Goal: Navigation & Orientation: Find specific page/section

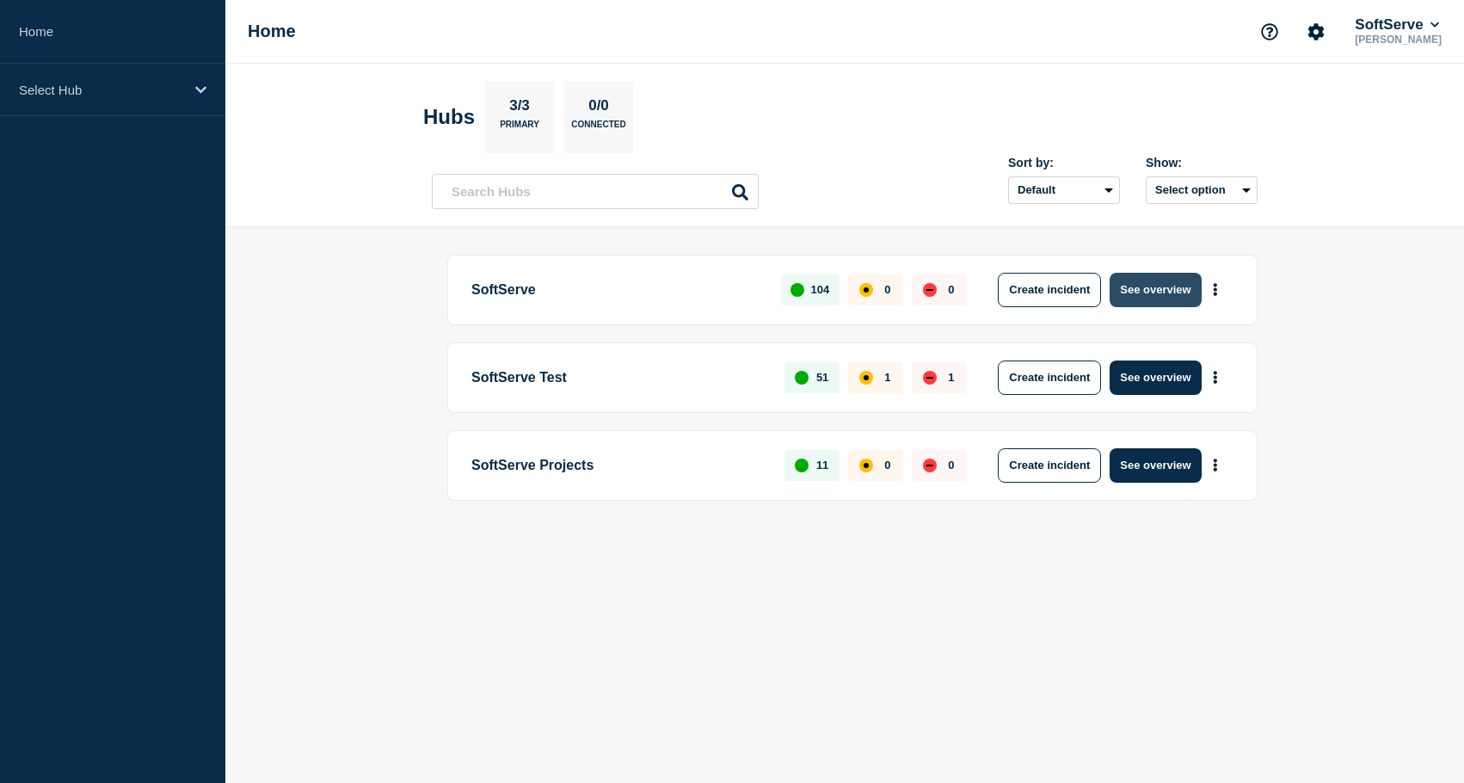
click at [1158, 298] on button "See overview" at bounding box center [1155, 290] width 91 height 34
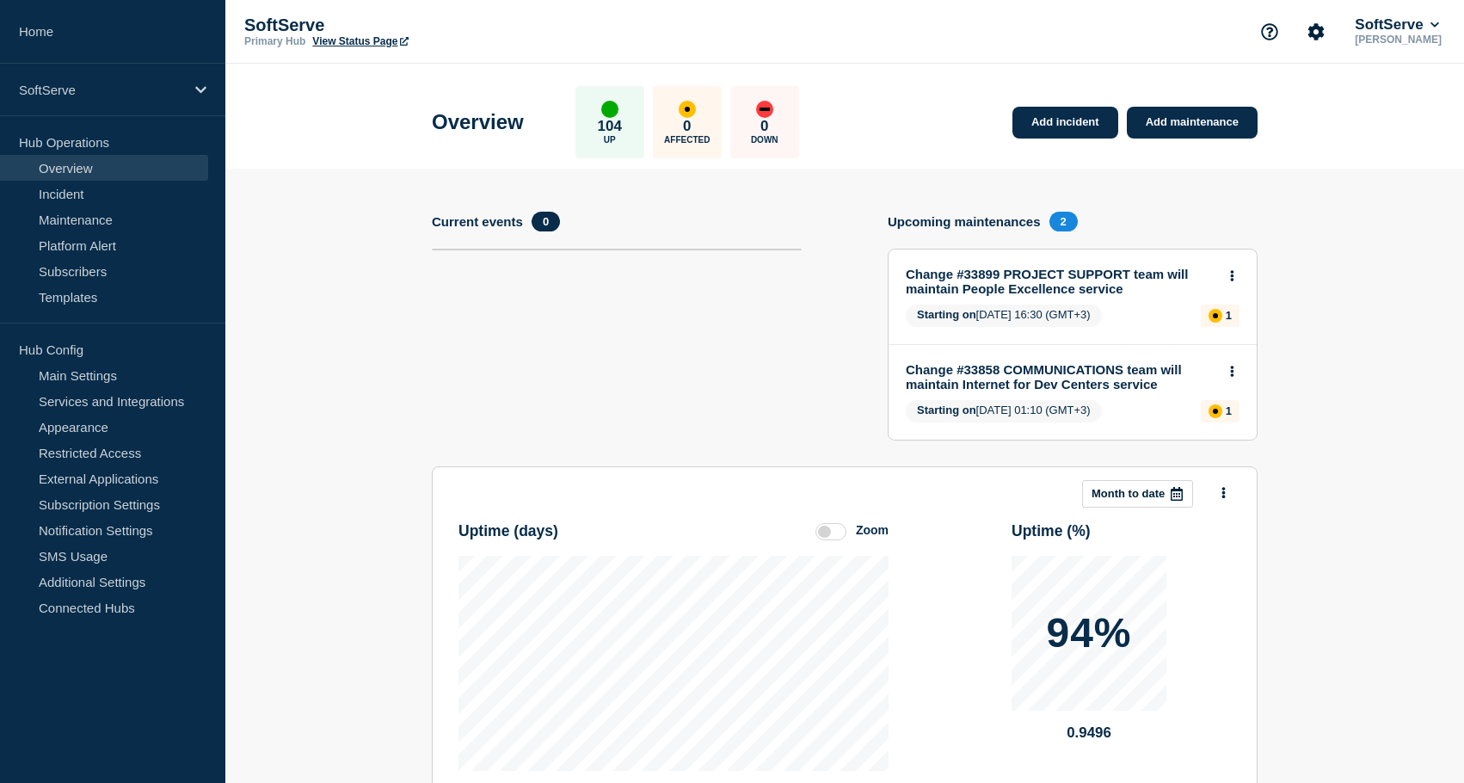
click at [346, 47] on link "View Status Page" at bounding box center [359, 41] width 95 height 12
click at [397, 229] on section "Add incident Add maintenance Current events 0 Upcoming maintenances 2 Change #3…" at bounding box center [844, 581] width 1239 height 824
